Goal: Task Accomplishment & Management: Complete application form

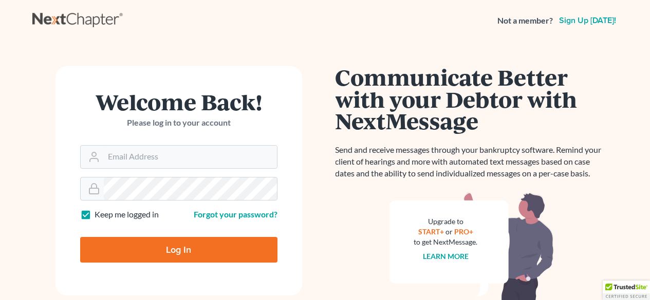
click at [156, 142] on div "Welcome Back! Please log in to your account" at bounding box center [178, 118] width 197 height 54
click at [162, 148] on input "Email Address" at bounding box center [190, 157] width 173 height 23
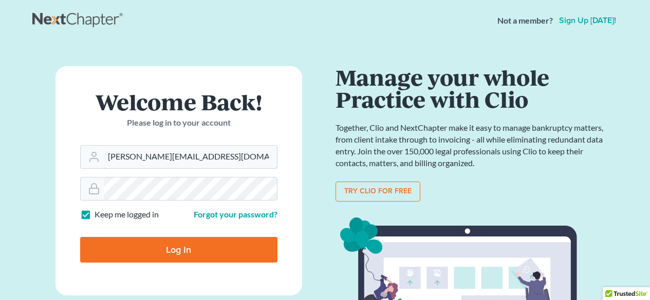
type input "yeimy@mynjlaw.com"
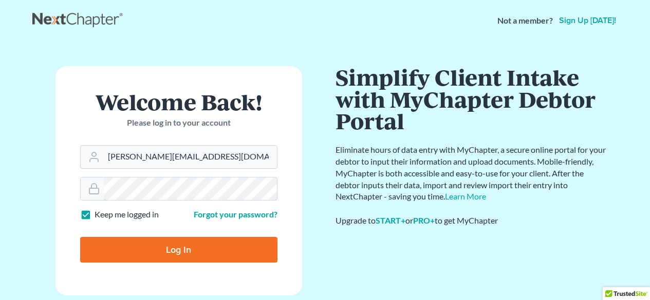
click at [80, 237] on input "Log In" at bounding box center [178, 250] width 197 height 26
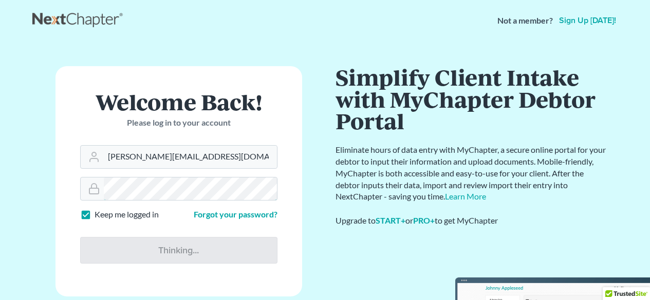
type input "Thinking..."
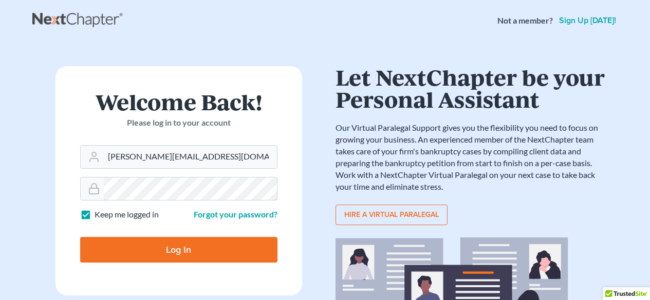
click at [80, 237] on input "Log In" at bounding box center [178, 250] width 197 height 26
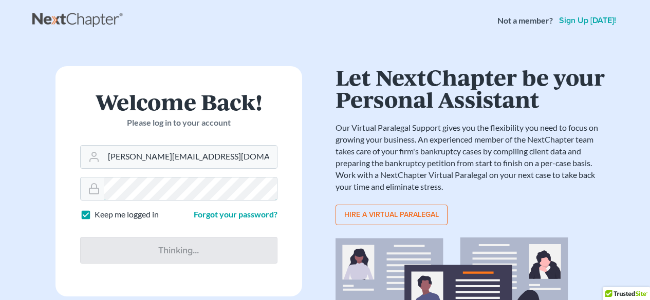
type input "Thinking..."
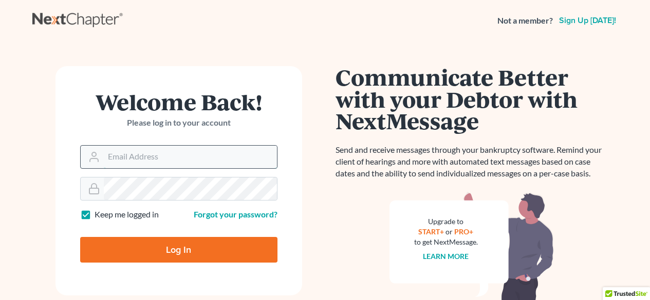
click at [181, 156] on input "Email Address" at bounding box center [190, 157] width 173 height 23
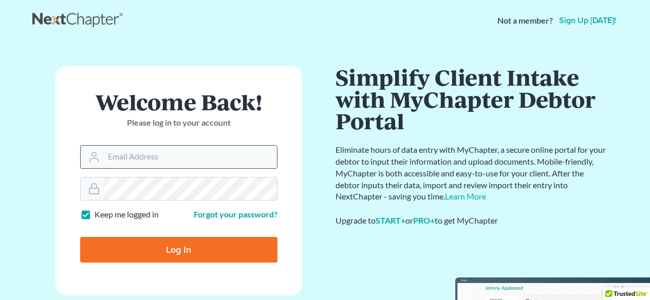
type input "yeimy@mynjlaw.com"
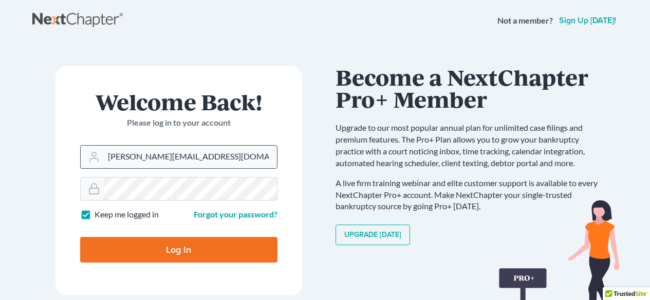
click at [80, 237] on input "Log In" at bounding box center [178, 250] width 197 height 26
type input "Thinking..."
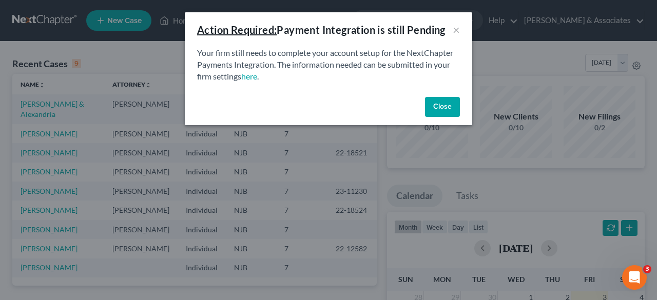
click at [438, 101] on button "Close" at bounding box center [442, 107] width 35 height 21
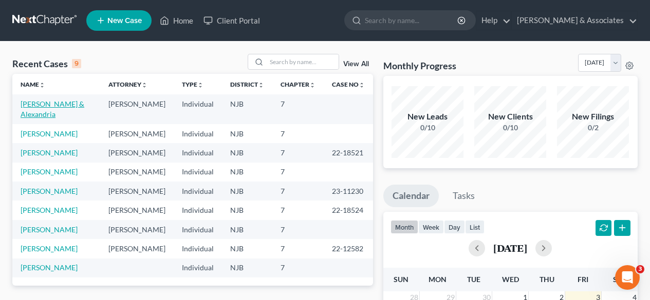
click at [49, 103] on link "Alas, Henry & Alexandria" at bounding box center [53, 109] width 64 height 19
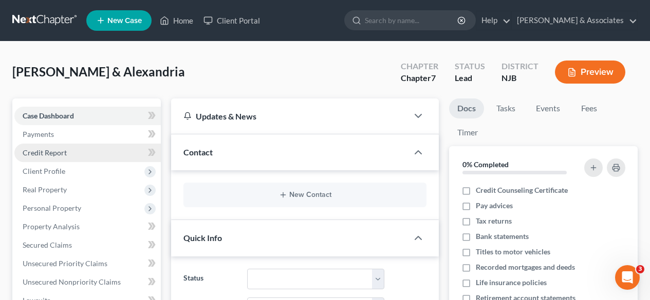
scroll to position [103, 0]
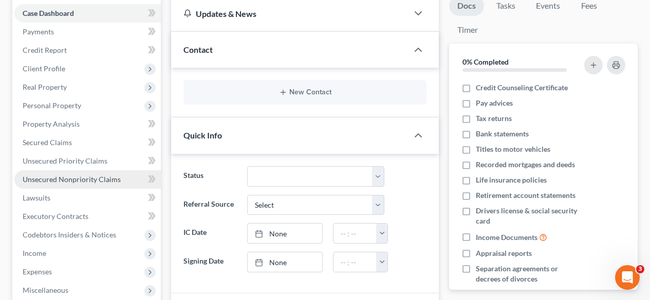
click at [89, 175] on span "Unsecured Nonpriority Claims" at bounding box center [72, 179] width 98 height 9
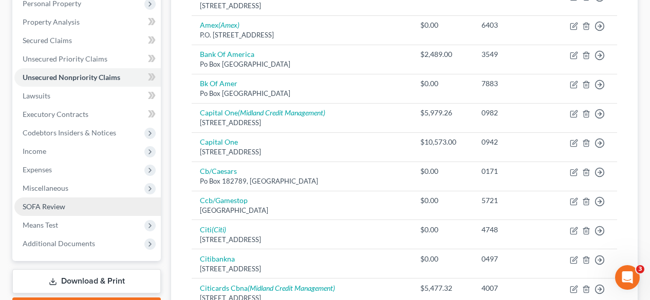
scroll to position [205, 0]
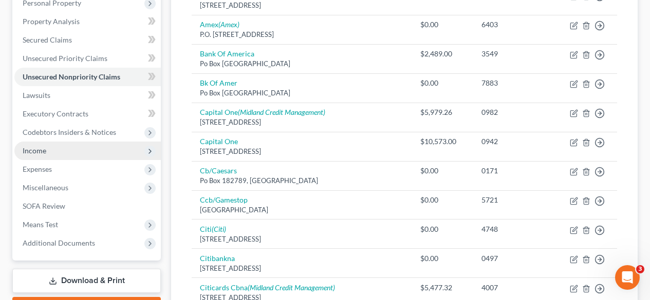
click at [65, 150] on span "Income" at bounding box center [87, 151] width 146 height 18
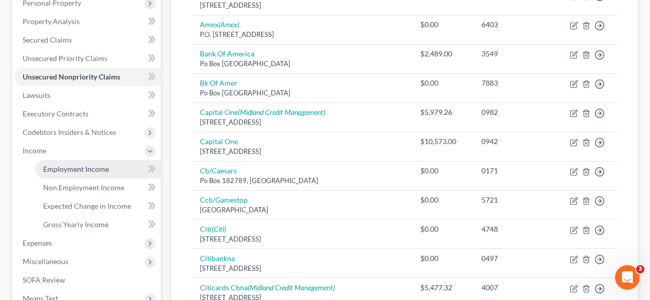
click at [101, 172] on span "Employment Income" at bounding box center [76, 169] width 66 height 9
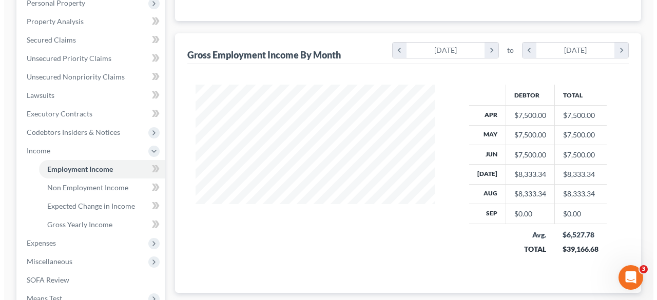
scroll to position [154, 0]
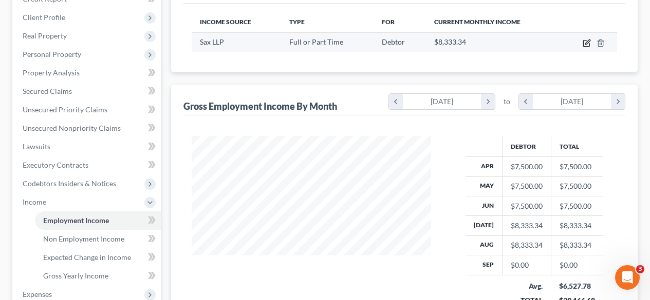
click at [585, 45] on icon "button" at bounding box center [586, 43] width 8 height 8
select select "0"
select select "33"
select select "1"
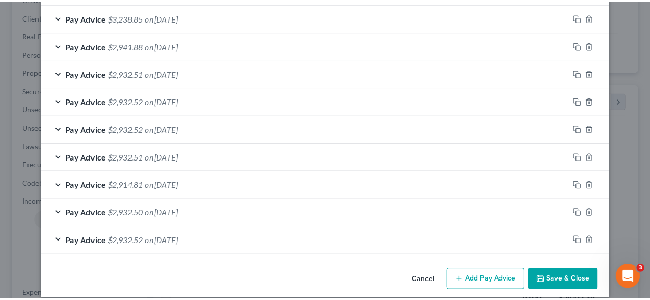
scroll to position [438, 0]
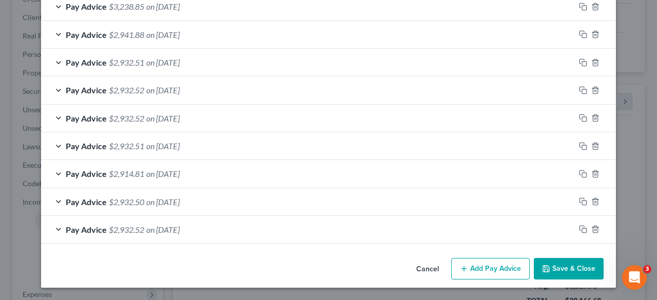
click at [425, 270] on button "Cancel" at bounding box center [427, 269] width 39 height 21
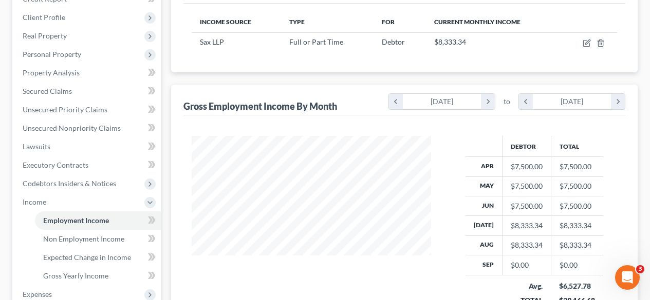
scroll to position [308, 0]
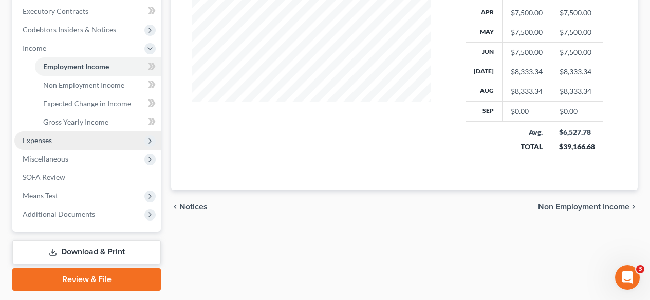
click at [53, 138] on span "Expenses" at bounding box center [87, 140] width 146 height 18
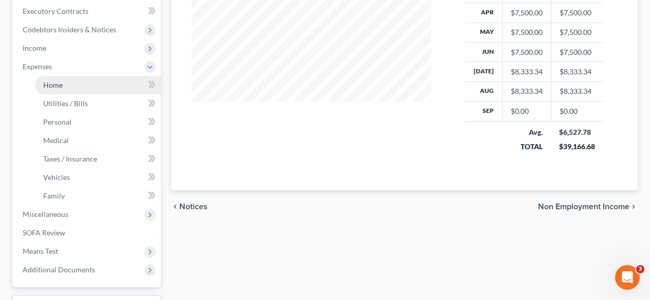
click at [79, 90] on link "Home" at bounding box center [98, 85] width 126 height 18
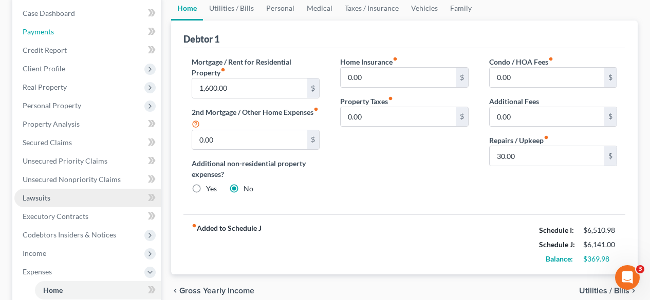
scroll to position [205, 0]
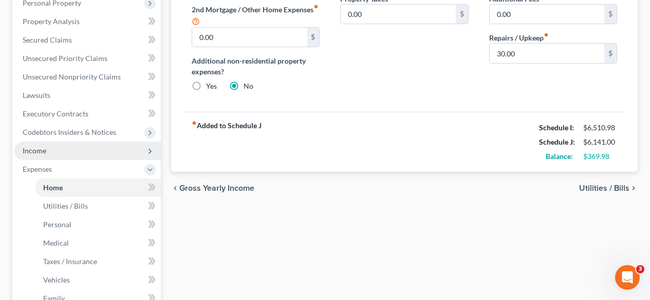
click at [62, 151] on span "Income" at bounding box center [87, 151] width 146 height 18
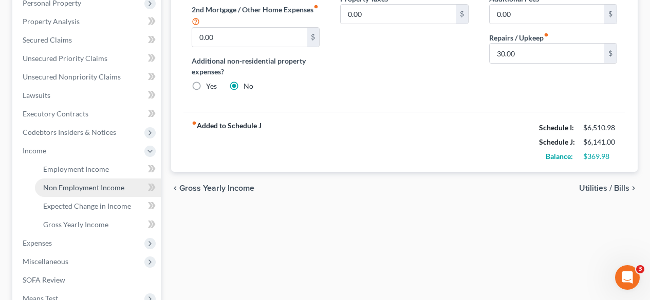
click at [116, 190] on span "Non Employment Income" at bounding box center [83, 187] width 81 height 9
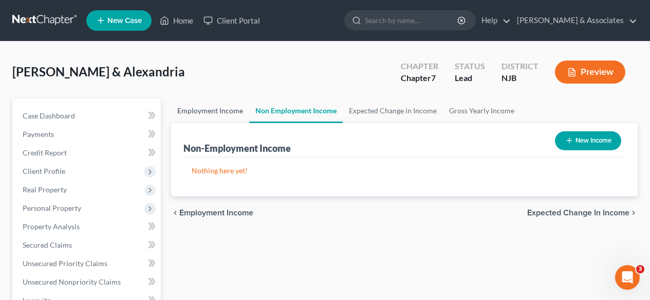
click at [187, 107] on link "Employment Income" at bounding box center [210, 111] width 78 height 25
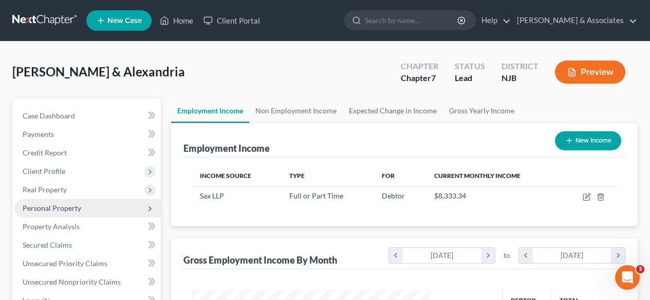
scroll to position [51, 0]
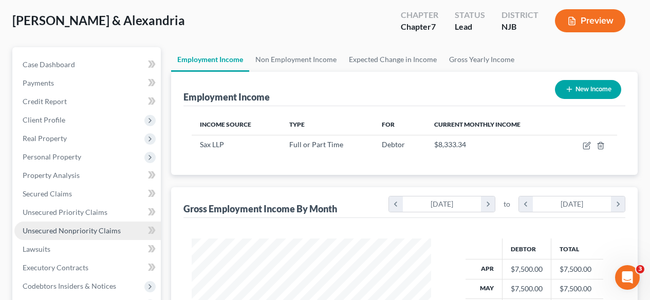
click at [70, 230] on span "Unsecured Nonpriority Claims" at bounding box center [72, 230] width 98 height 9
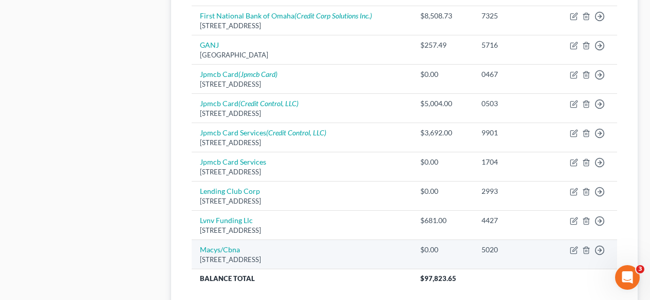
scroll to position [873, 0]
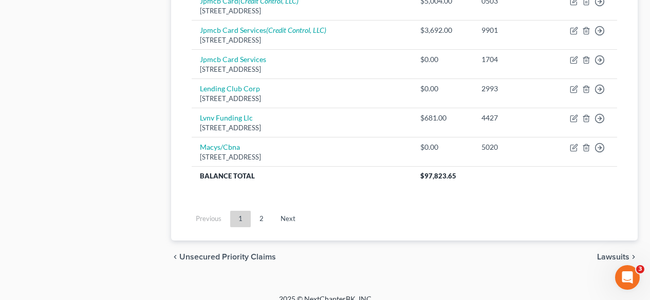
click at [258, 223] on link "2" at bounding box center [261, 219] width 21 height 16
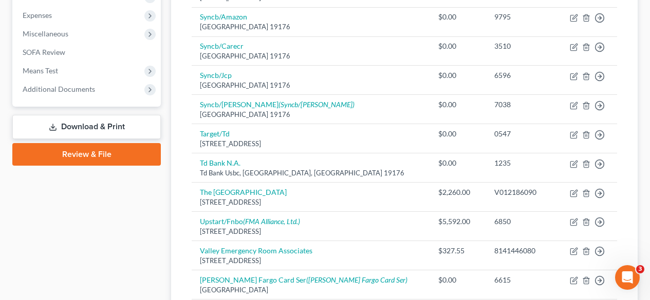
scroll to position [513, 0]
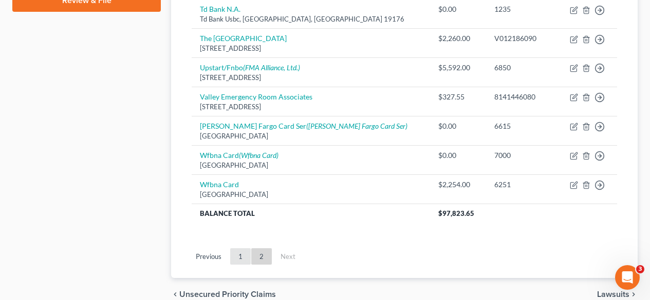
click at [237, 253] on link "1" at bounding box center [240, 257] width 21 height 16
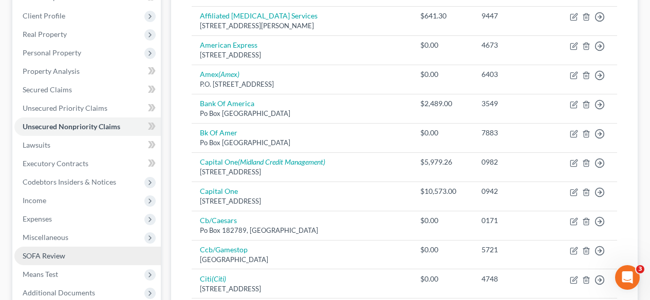
scroll to position [205, 0]
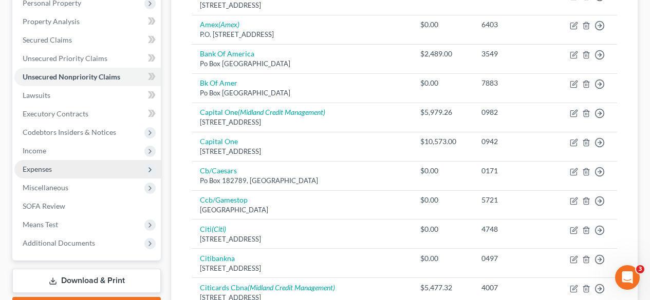
click at [54, 161] on span "Expenses" at bounding box center [87, 169] width 146 height 18
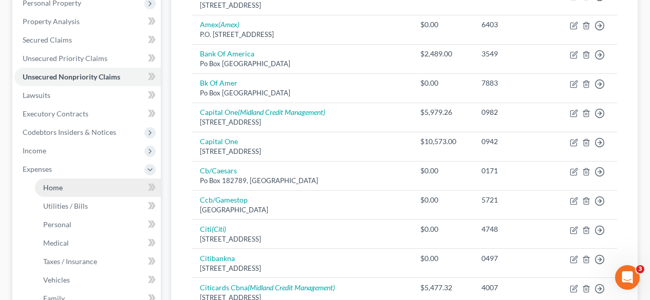
click at [91, 183] on link "Home" at bounding box center [98, 188] width 126 height 18
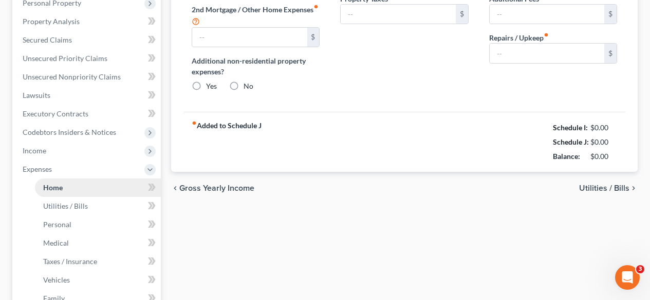
type input "1,600.00"
type input "0.00"
radio input "true"
type input "0.00"
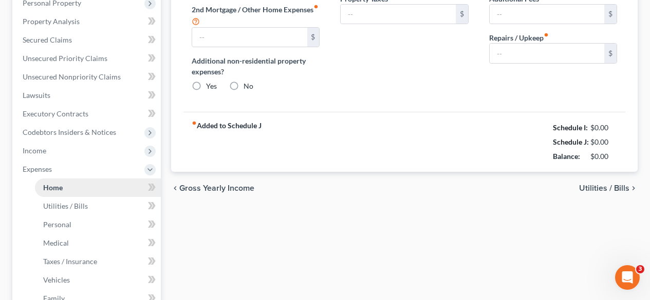
type input "0.00"
type input "30.00"
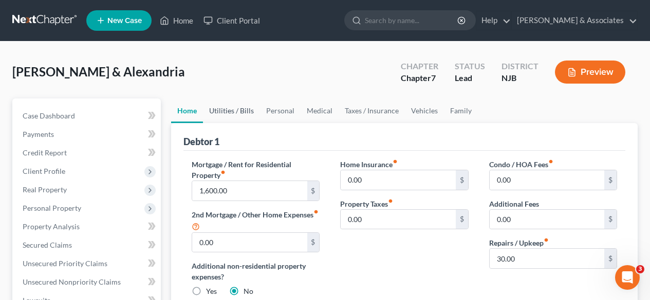
click at [226, 119] on link "Utilities / Bills" at bounding box center [231, 111] width 57 height 25
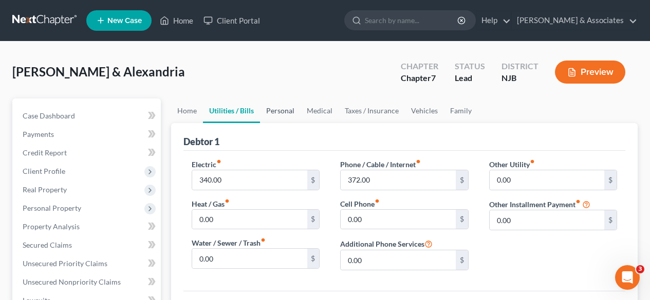
click at [280, 115] on link "Personal" at bounding box center [280, 111] width 41 height 25
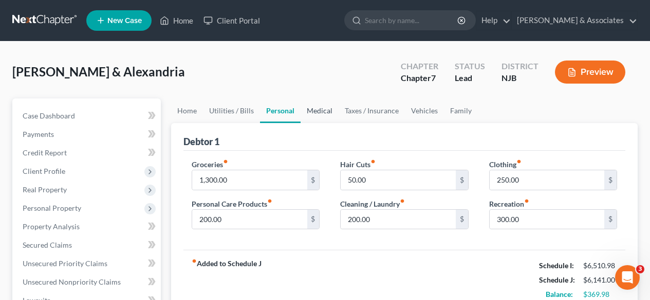
click at [318, 113] on link "Medical" at bounding box center [319, 111] width 38 height 25
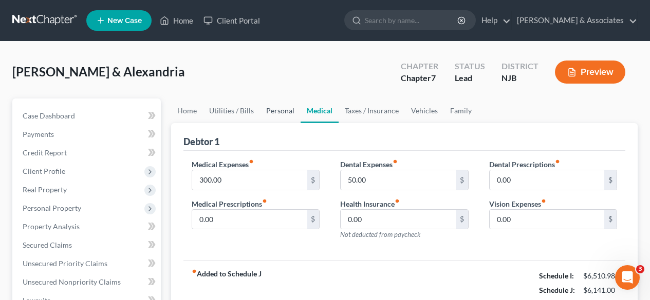
click at [276, 118] on link "Personal" at bounding box center [280, 111] width 41 height 25
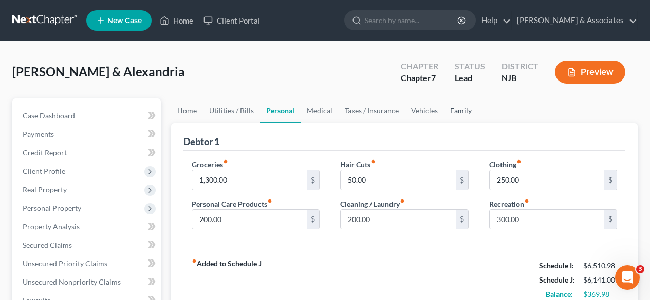
click at [451, 107] on link "Family" at bounding box center [461, 111] width 34 height 25
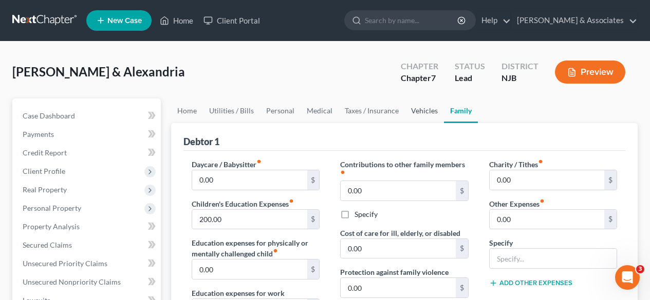
click at [418, 110] on link "Vehicles" at bounding box center [424, 111] width 39 height 25
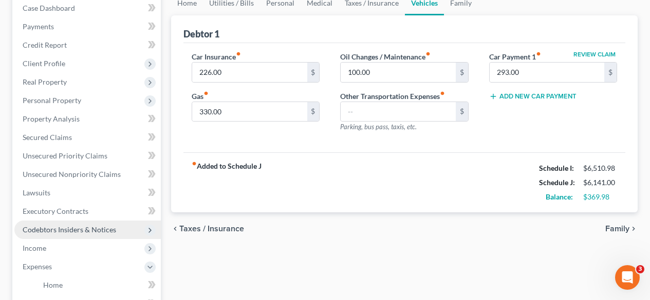
scroll to position [154, 0]
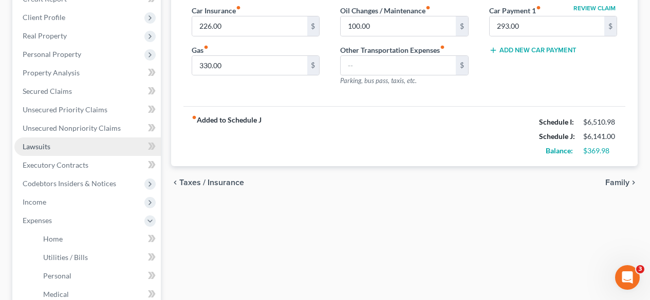
click at [85, 150] on link "Lawsuits" at bounding box center [87, 147] width 146 height 18
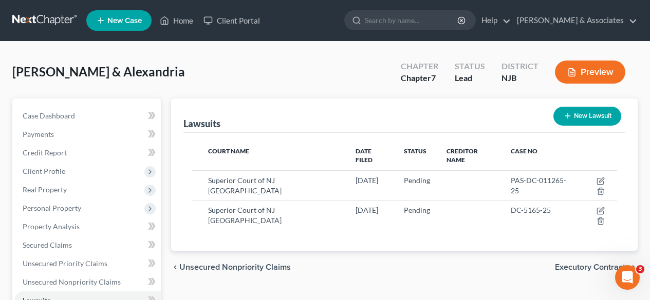
scroll to position [51, 0]
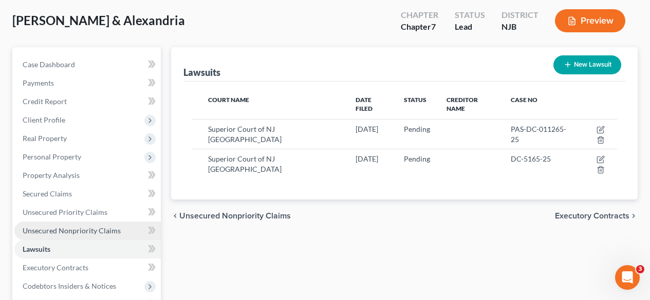
click at [72, 222] on link "Unsecured Nonpriority Claims" at bounding box center [87, 231] width 146 height 18
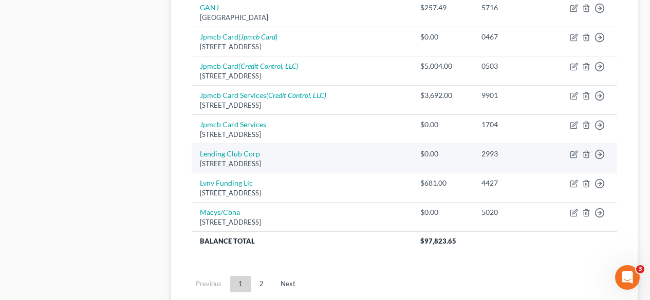
scroll to position [822, 0]
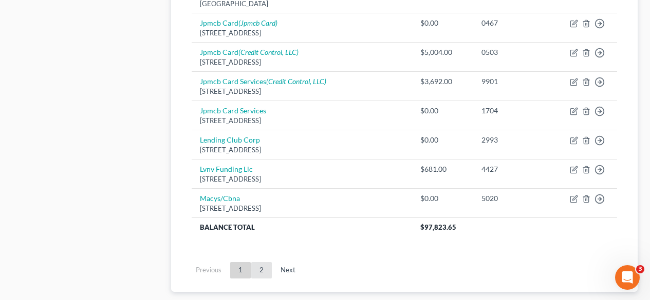
click at [265, 274] on link "2" at bounding box center [261, 270] width 21 height 16
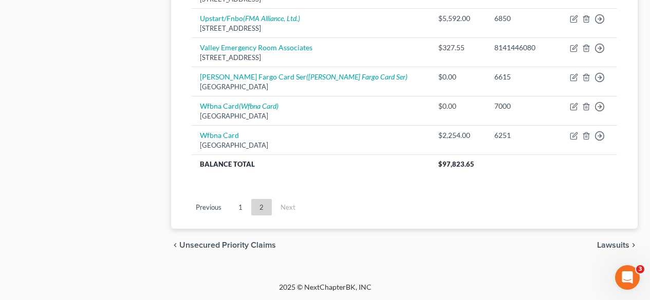
scroll to position [563, 0]
click at [249, 206] on link "1" at bounding box center [240, 207] width 21 height 16
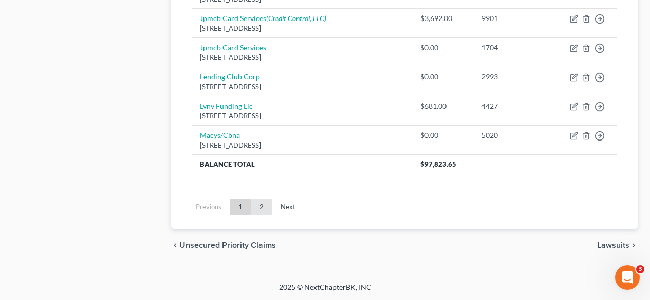
click at [264, 212] on link "2" at bounding box center [261, 207] width 21 height 16
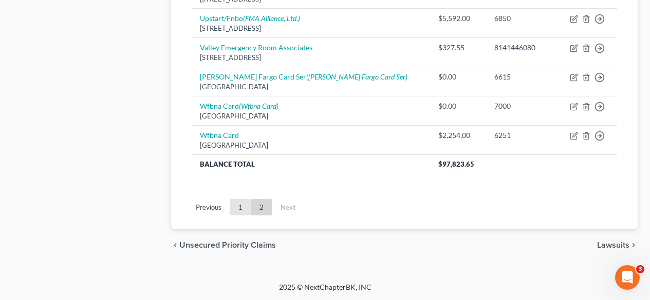
click at [243, 211] on link "1" at bounding box center [240, 207] width 21 height 16
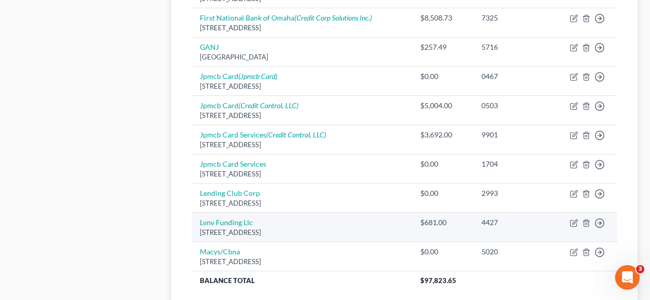
scroll to position [871, 0]
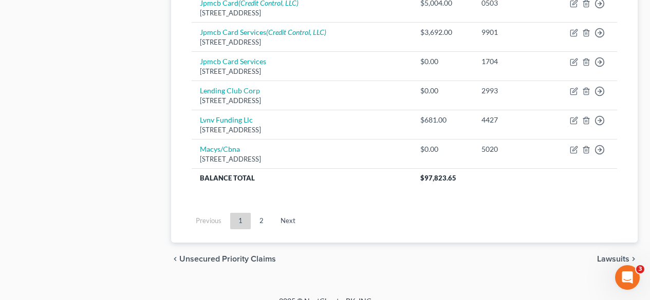
click at [259, 217] on link "2" at bounding box center [261, 221] width 21 height 16
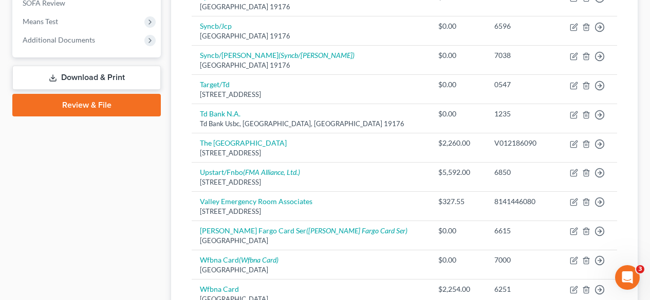
scroll to position [511, 0]
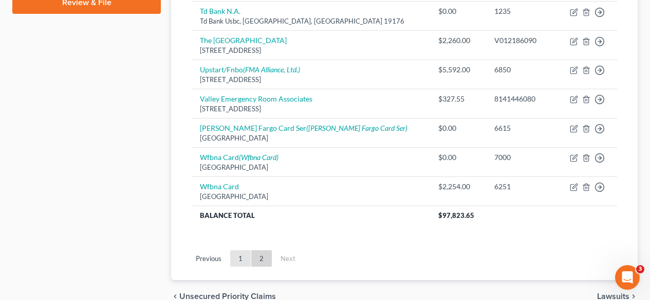
click at [242, 263] on link "1" at bounding box center [240, 259] width 21 height 16
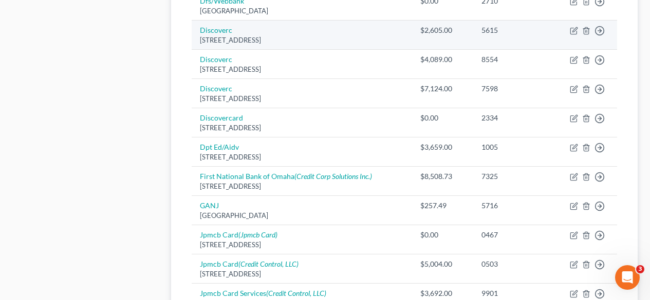
scroll to position [614, 0]
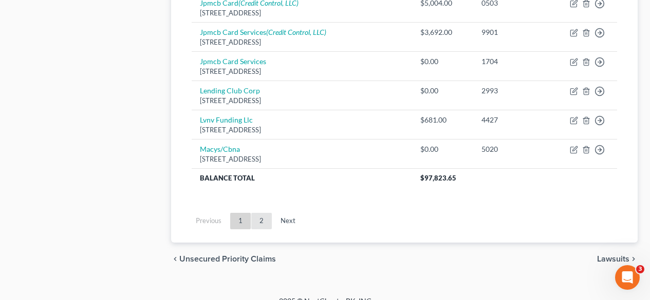
click at [263, 225] on link "2" at bounding box center [261, 221] width 21 height 16
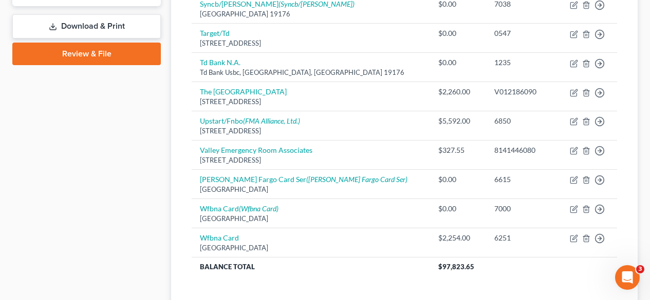
scroll to position [511, 0]
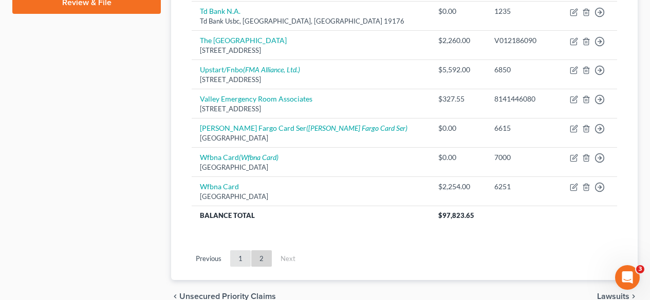
click at [248, 256] on link "1" at bounding box center [240, 259] width 21 height 16
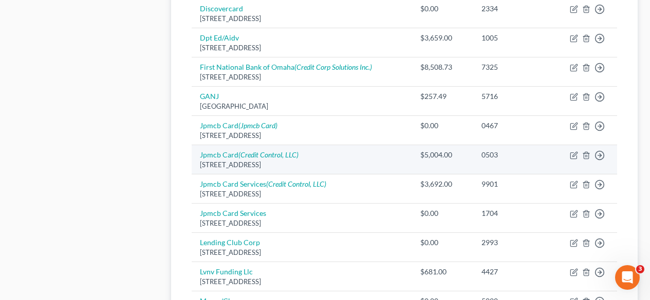
scroll to position [822, 0]
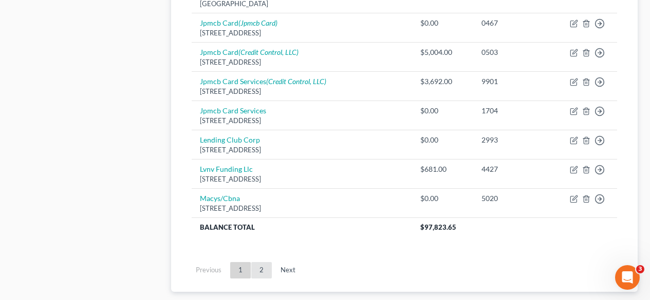
click at [263, 273] on link "2" at bounding box center [261, 270] width 21 height 16
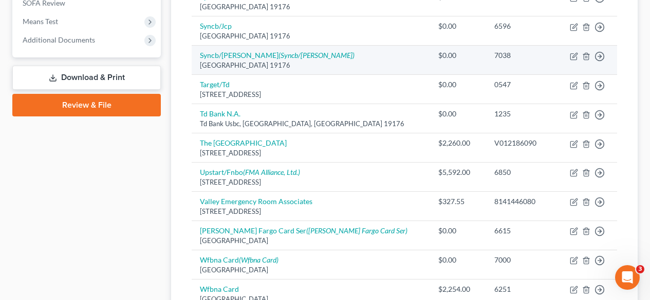
scroll to position [511, 0]
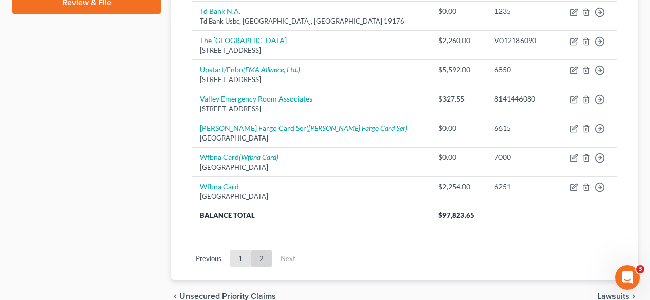
click at [245, 262] on link "1" at bounding box center [240, 259] width 21 height 16
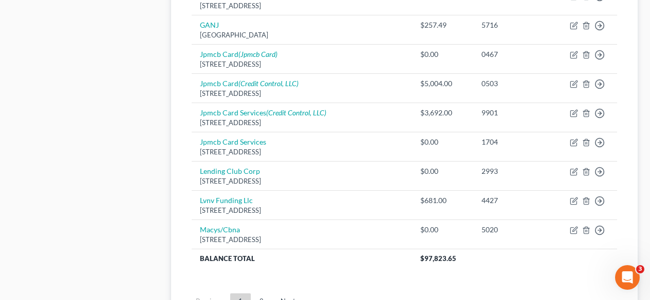
scroll to position [871, 0]
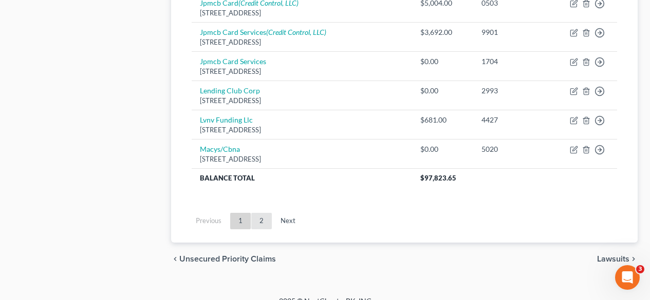
click at [267, 226] on link "2" at bounding box center [261, 221] width 21 height 16
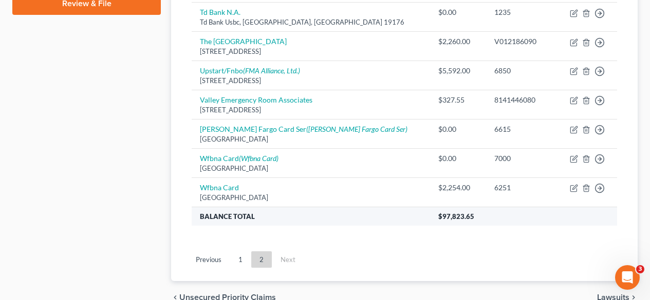
scroll to position [511, 0]
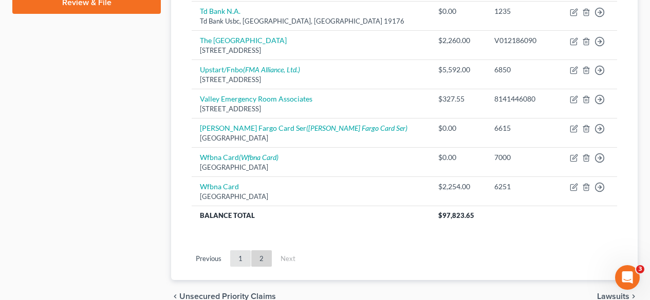
click at [237, 255] on link "1" at bounding box center [240, 259] width 21 height 16
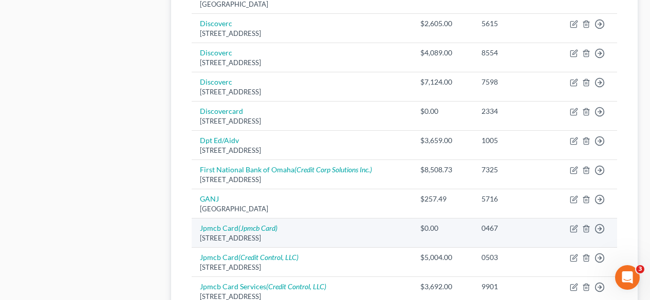
scroll to position [668, 0]
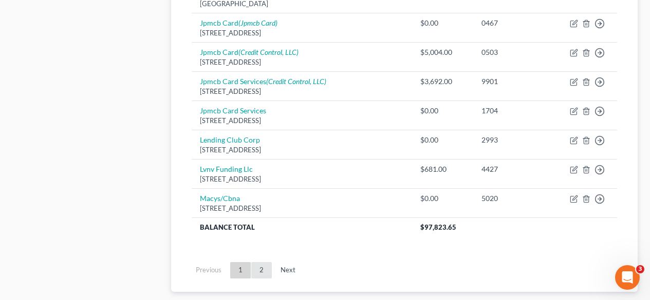
click at [261, 271] on link "2" at bounding box center [261, 270] width 21 height 16
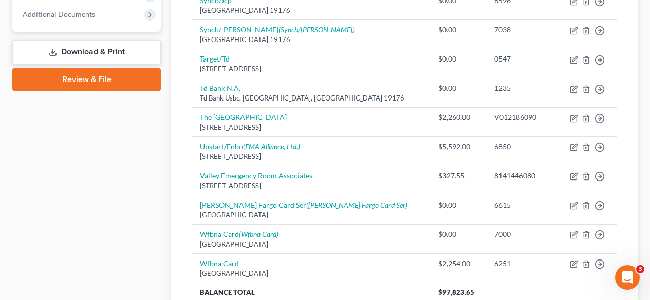
scroll to position [563, 0]
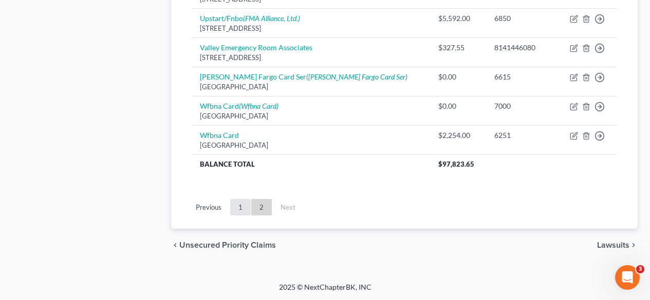
click at [248, 212] on link "1" at bounding box center [240, 207] width 21 height 16
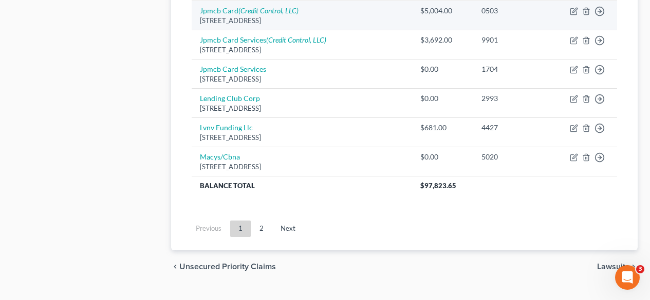
scroll to position [885, 0]
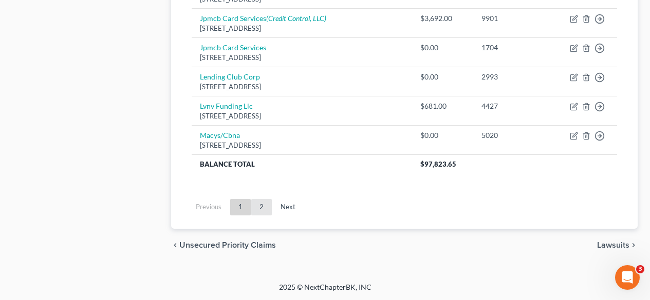
click at [261, 214] on link "2" at bounding box center [261, 207] width 21 height 16
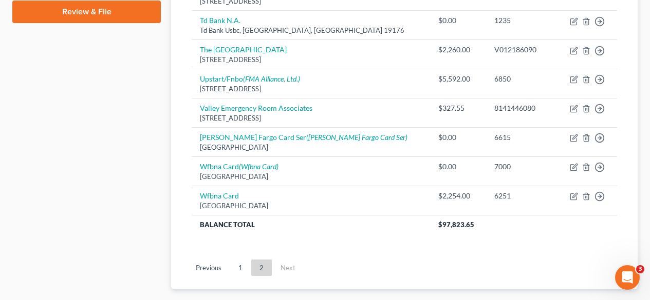
scroll to position [563, 0]
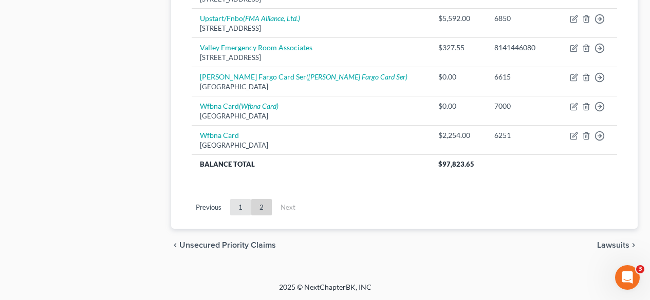
click at [244, 211] on link "1" at bounding box center [240, 207] width 21 height 16
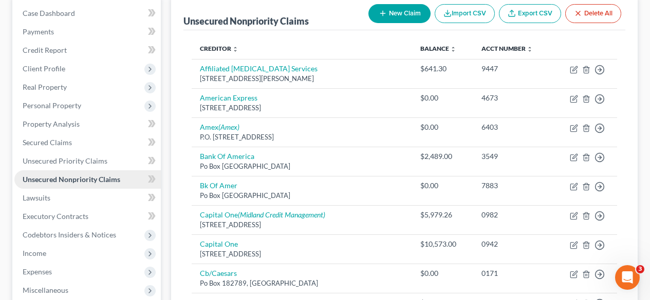
scroll to position [205, 0]
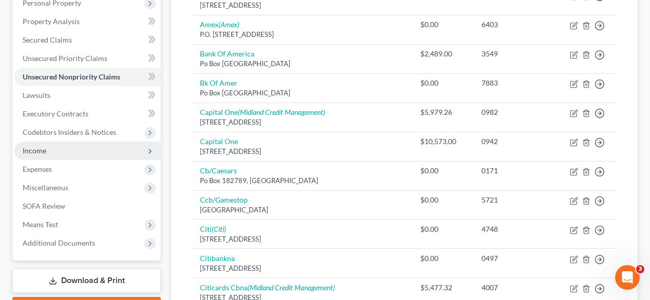
click at [66, 153] on span "Income" at bounding box center [87, 151] width 146 height 18
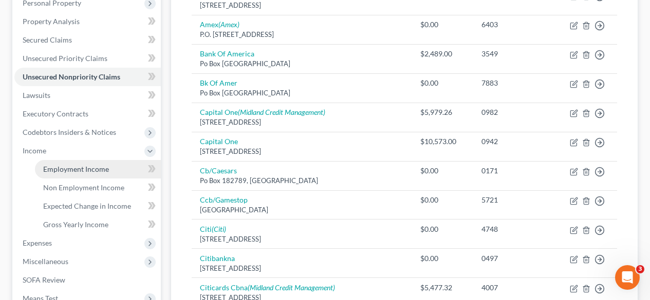
click at [92, 163] on link "Employment Income" at bounding box center [98, 169] width 126 height 18
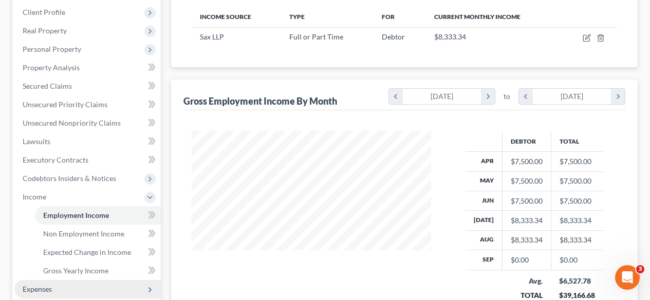
scroll to position [257, 0]
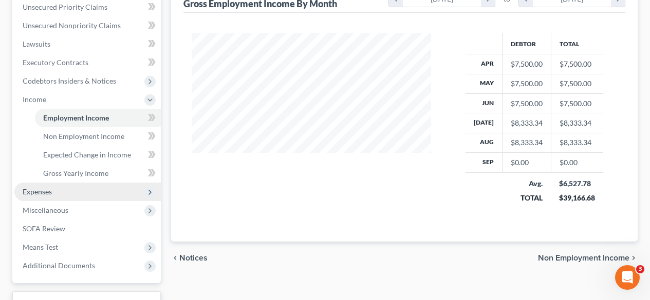
click at [64, 189] on span "Expenses" at bounding box center [87, 192] width 146 height 18
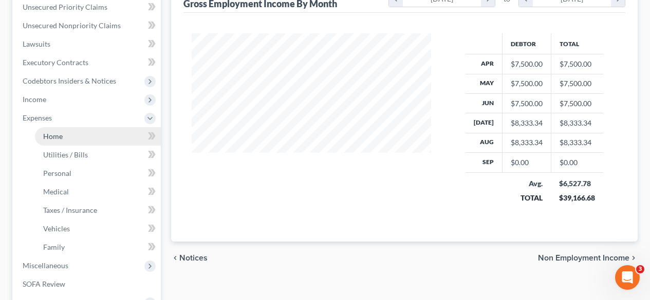
click at [92, 138] on link "Home" at bounding box center [98, 136] width 126 height 18
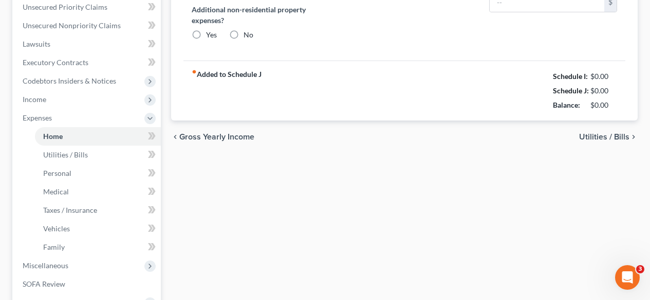
type input "1,600.00"
type input "0.00"
radio input "true"
type input "0.00"
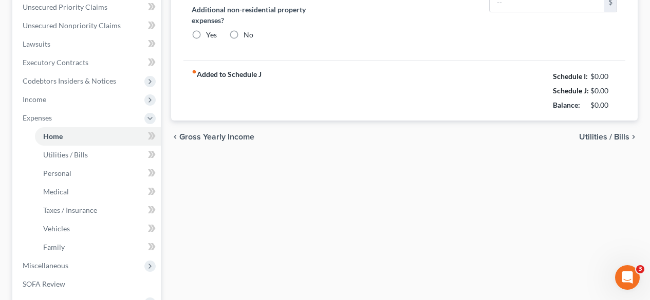
type input "0.00"
type input "30.00"
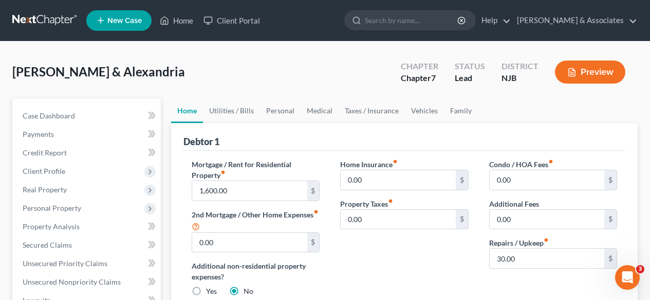
click at [623, 10] on ul "New Case Home Client Portal - No Result - See all results Or Press Enter... Hel…" at bounding box center [361, 20] width 551 height 27
click at [625, 17] on link "Beylerian & Associates" at bounding box center [573, 20] width 125 height 18
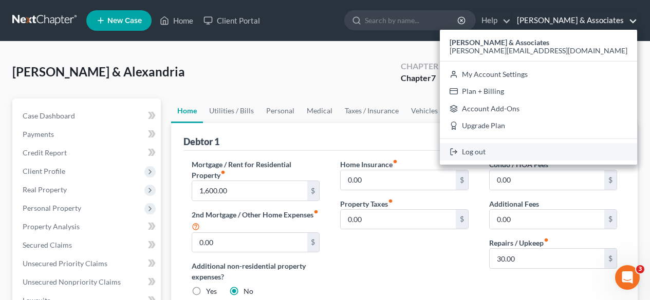
click at [584, 156] on link "Log out" at bounding box center [538, 151] width 197 height 17
